Goal: Find specific page/section: Find specific page/section

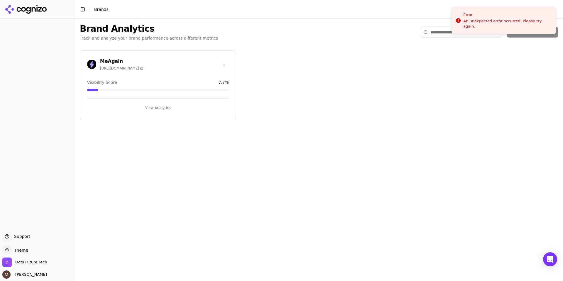
click at [111, 61] on h3 "MeAgain" at bounding box center [122, 61] width 44 height 7
